Goal: Navigation & Orientation: Find specific page/section

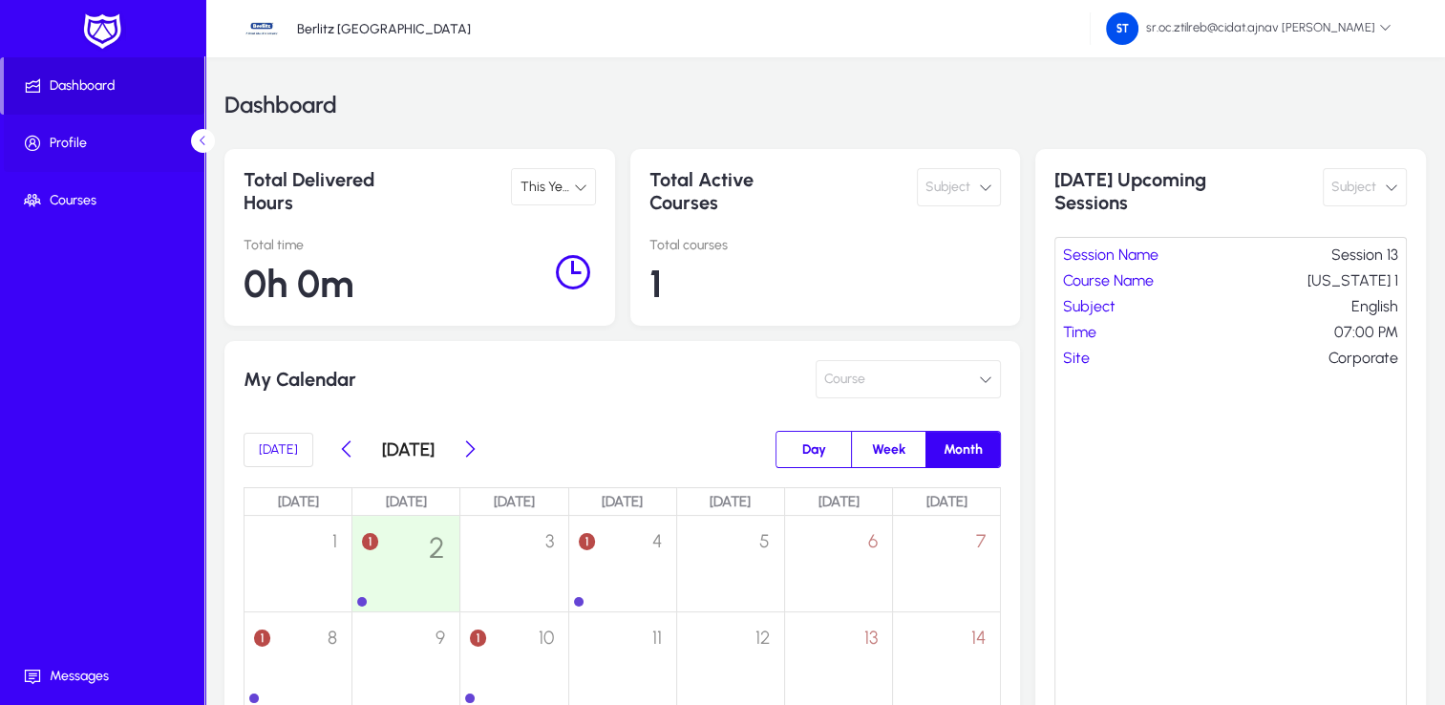
click at [95, 150] on span "Profile" at bounding box center [106, 143] width 204 height 19
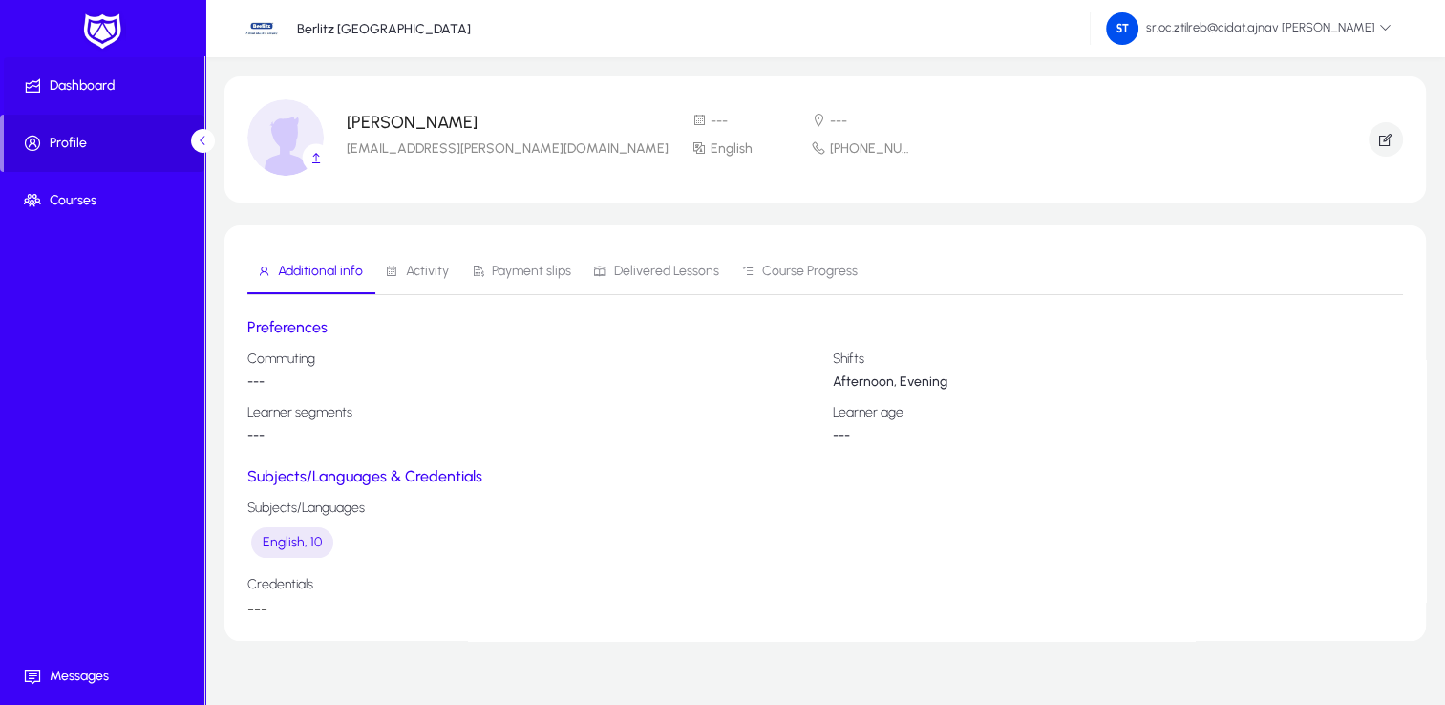
click at [107, 89] on span "Dashboard" at bounding box center [106, 85] width 204 height 19
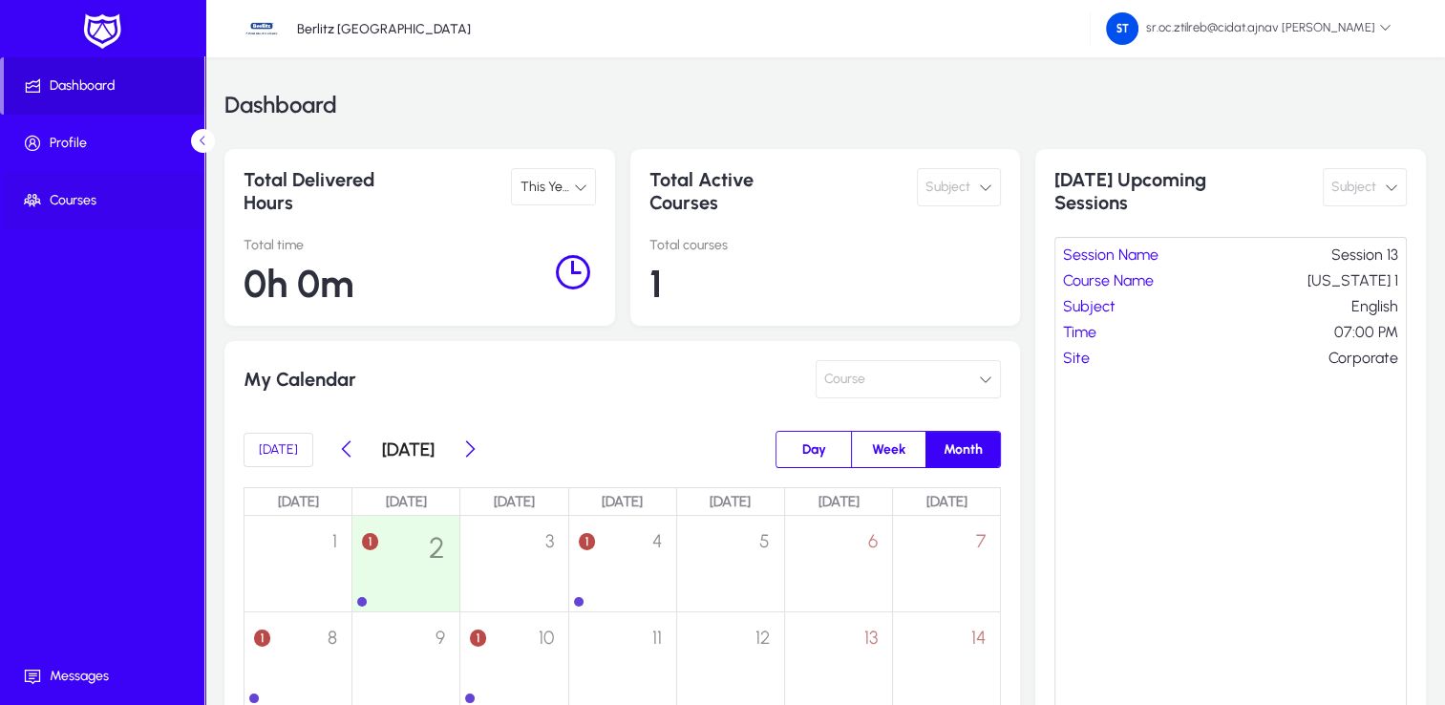
click at [86, 199] on span "Courses" at bounding box center [106, 200] width 204 height 19
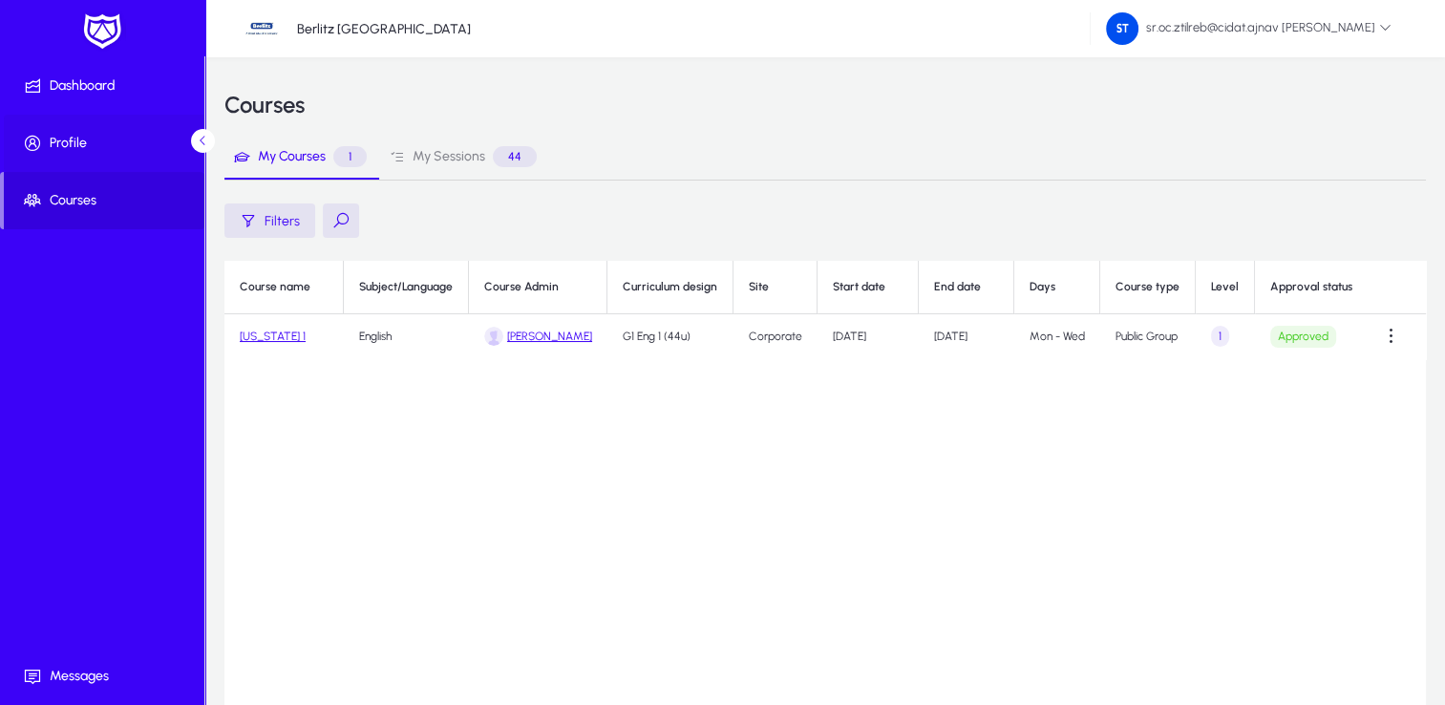
click at [59, 142] on span "Profile" at bounding box center [106, 143] width 204 height 19
